Goal: Find specific page/section: Find specific page/section

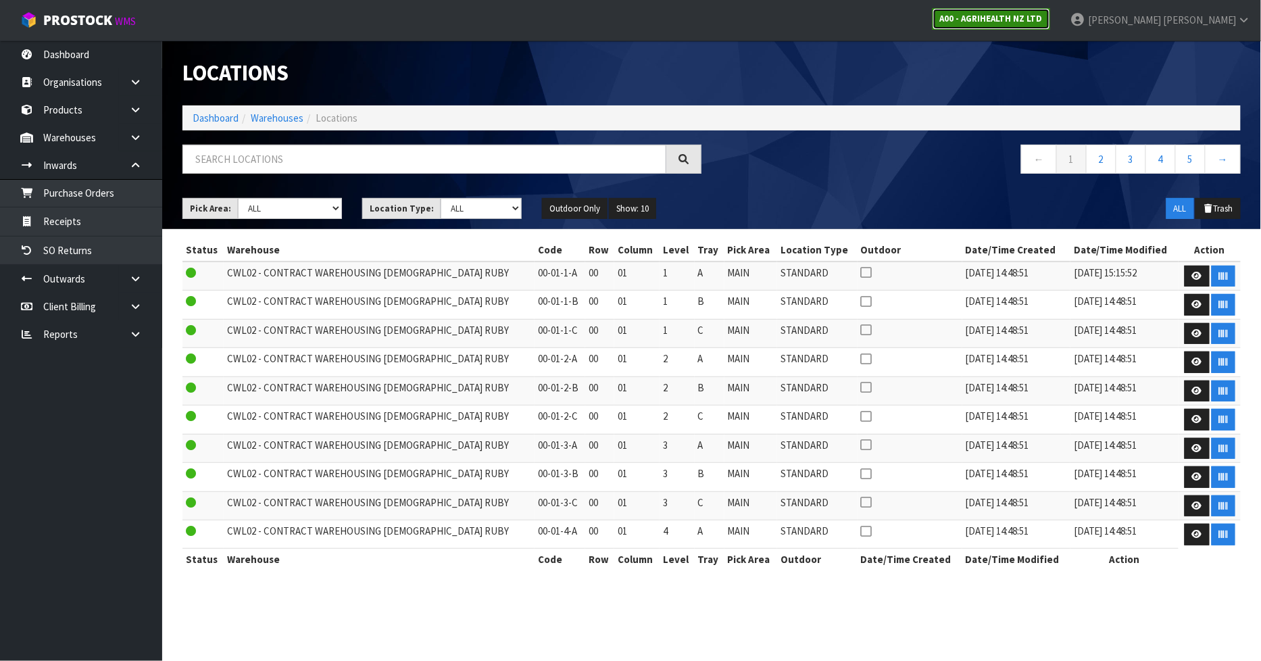
click at [1050, 28] on link "A00 - AGRIHEALTH NZ LTD" at bounding box center [992, 19] width 118 height 22
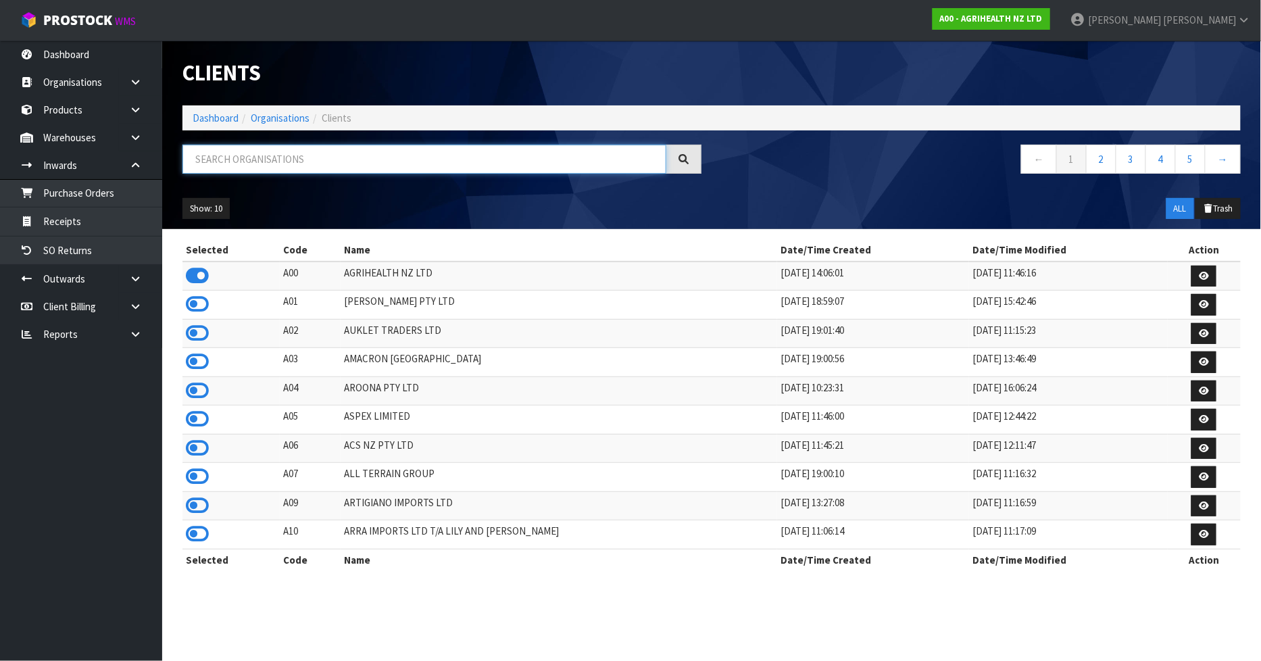
click at [326, 157] on input "text" at bounding box center [424, 159] width 484 height 29
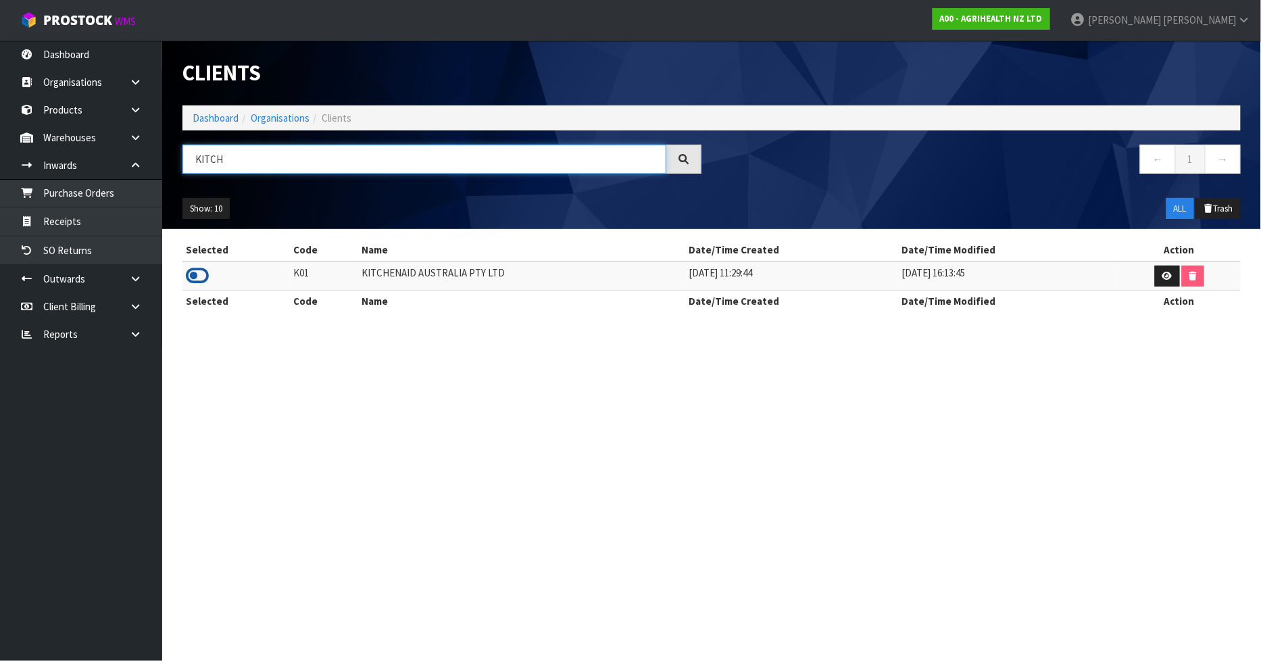
type input "KITCH"
click at [186, 276] on icon at bounding box center [197, 276] width 23 height 20
click at [129, 136] on link at bounding box center [140, 138] width 43 height 28
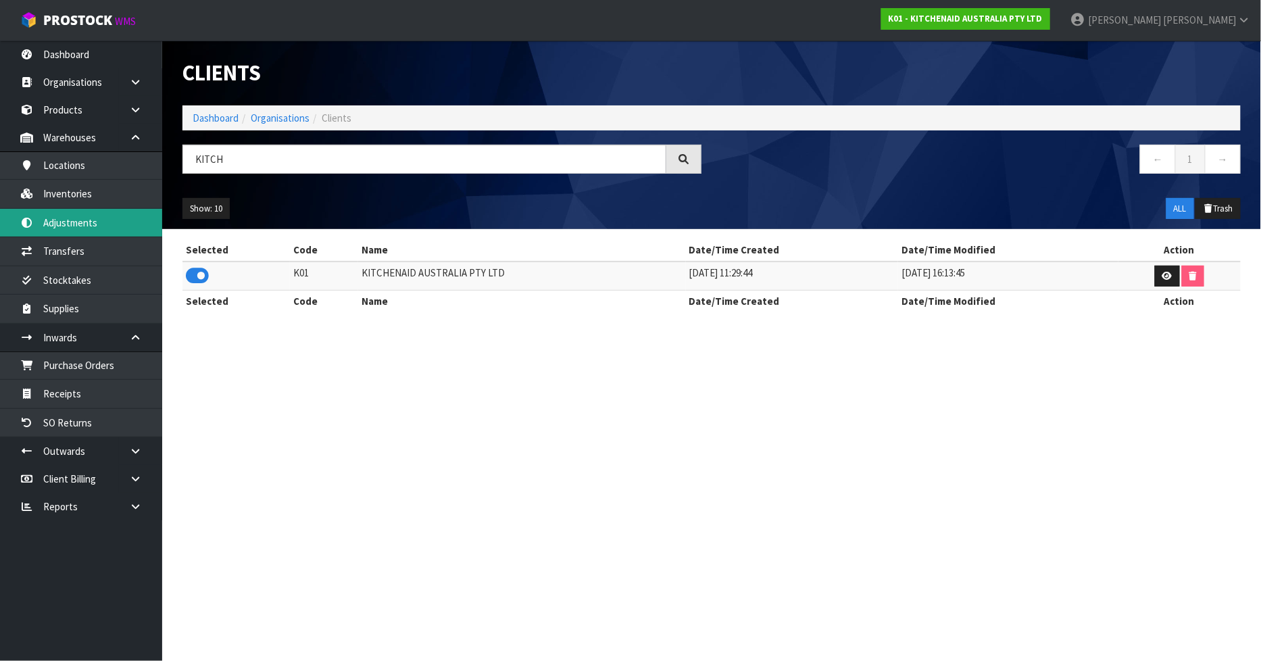
click at [70, 212] on link "Adjustments" at bounding box center [81, 223] width 162 height 28
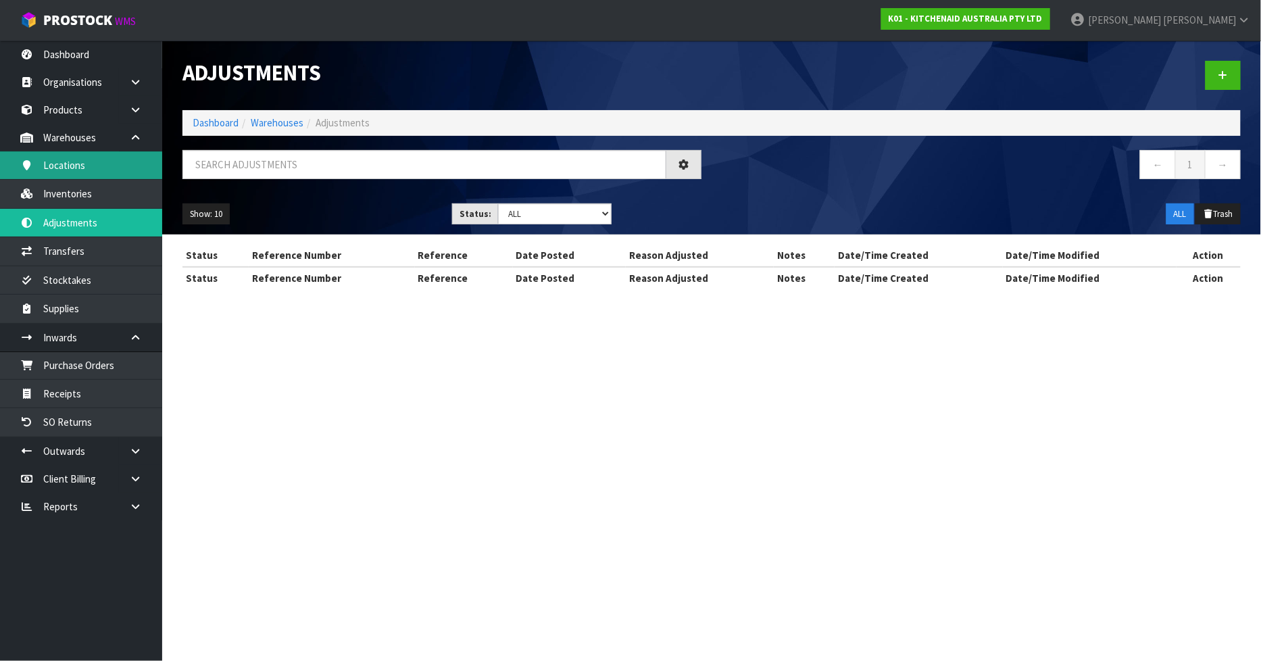
click at [95, 178] on div "Adjustments Dashboard Warehouses Adjustments ← 1 → Show: 10 5 10 25 50 Status: …" at bounding box center [630, 156] width 1261 height 313
click at [76, 201] on body "Toggle navigation ProStock WMS K01 - KITCHENAID AUSTRALIA PTY LTD [PERSON_NAME]…" at bounding box center [630, 330] width 1261 height 661
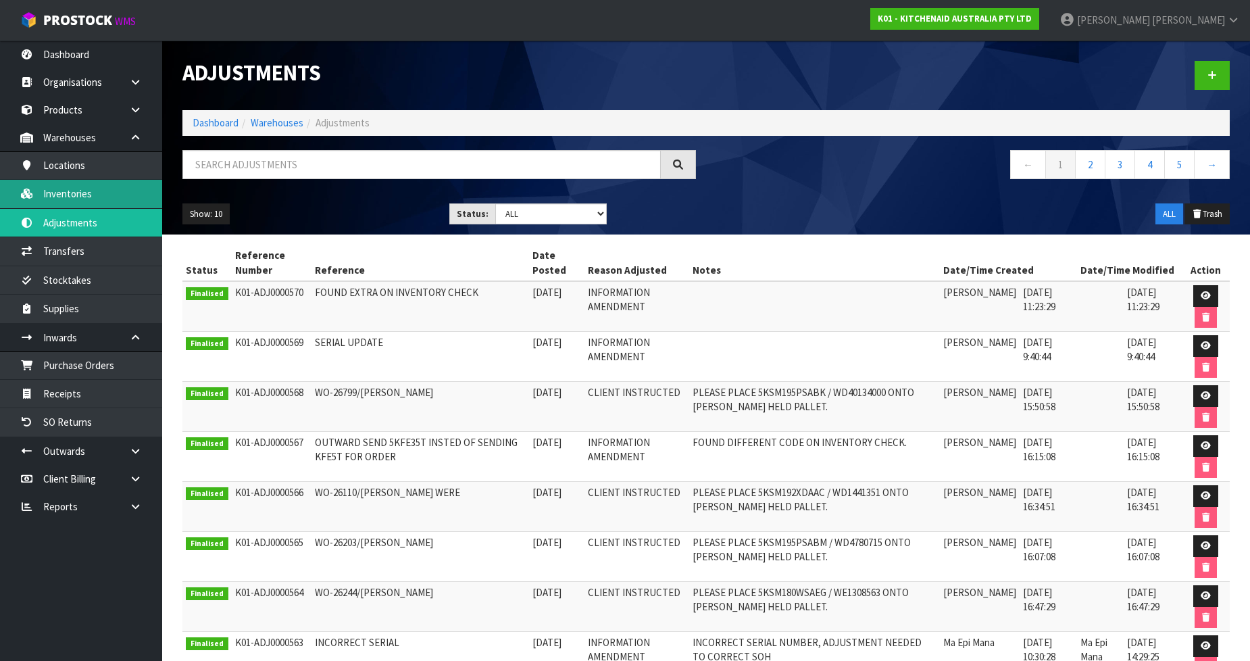
click at [75, 199] on link "Inventories" at bounding box center [81, 194] width 162 height 28
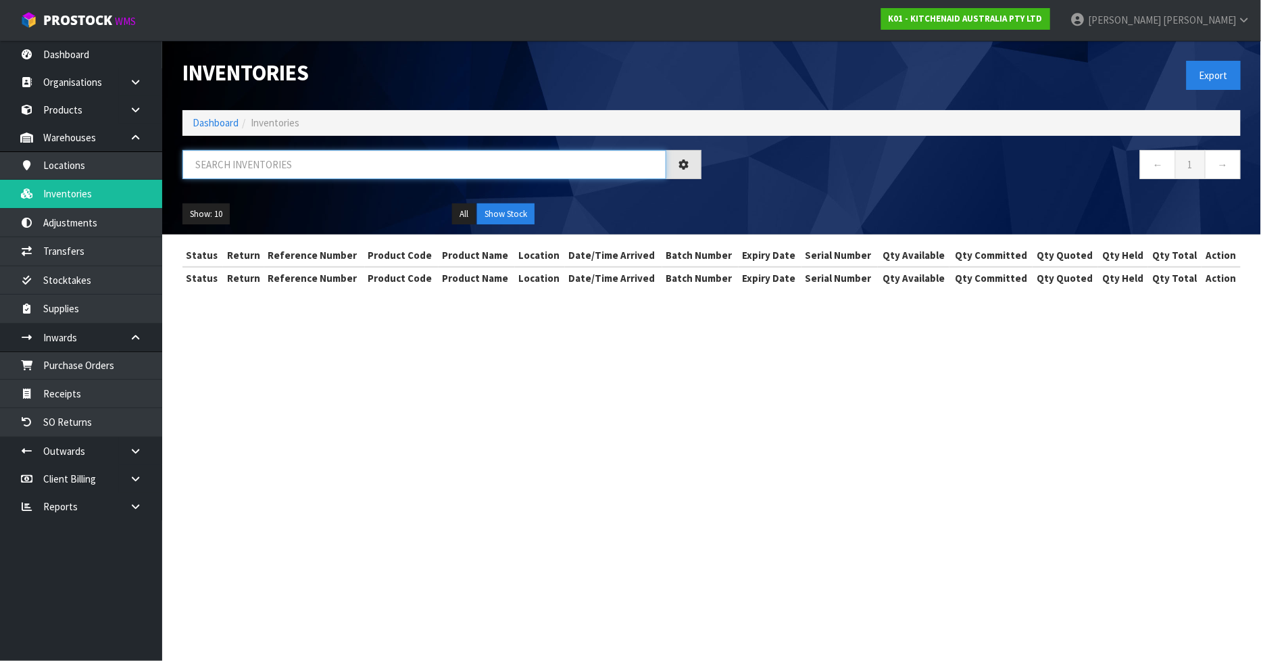
click at [293, 170] on input "text" at bounding box center [424, 164] width 484 height 29
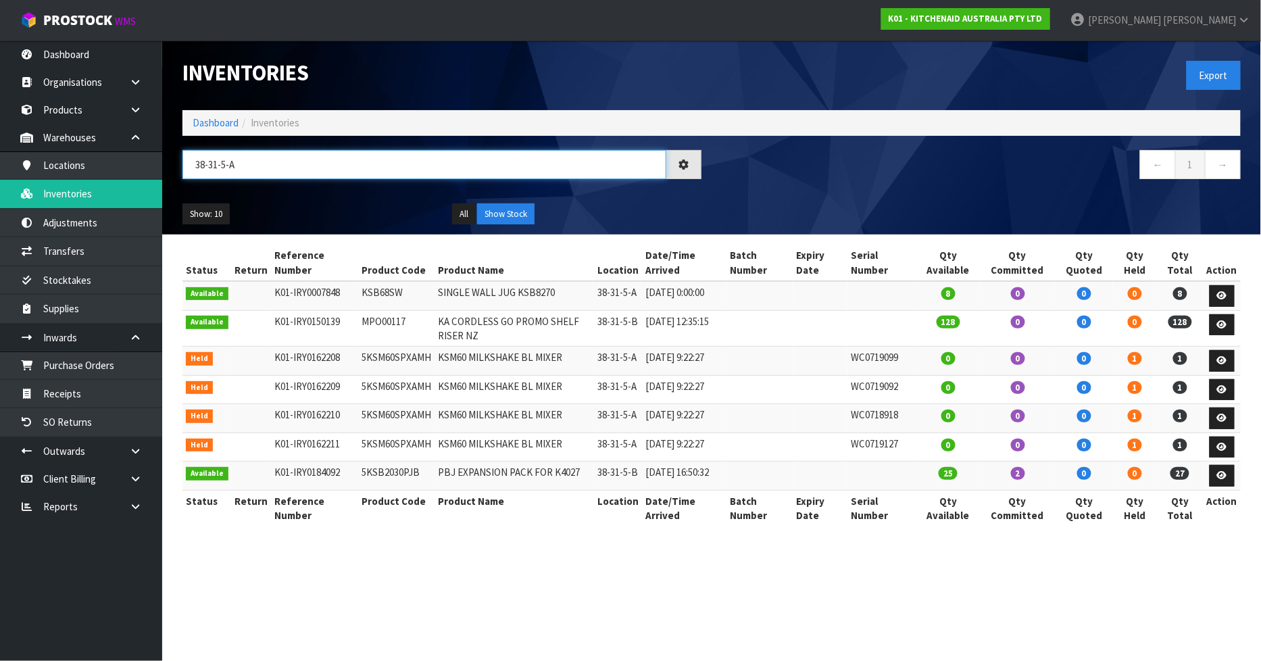
type input "38-31-5-A"
